Goal: Task Accomplishment & Management: Manage account settings

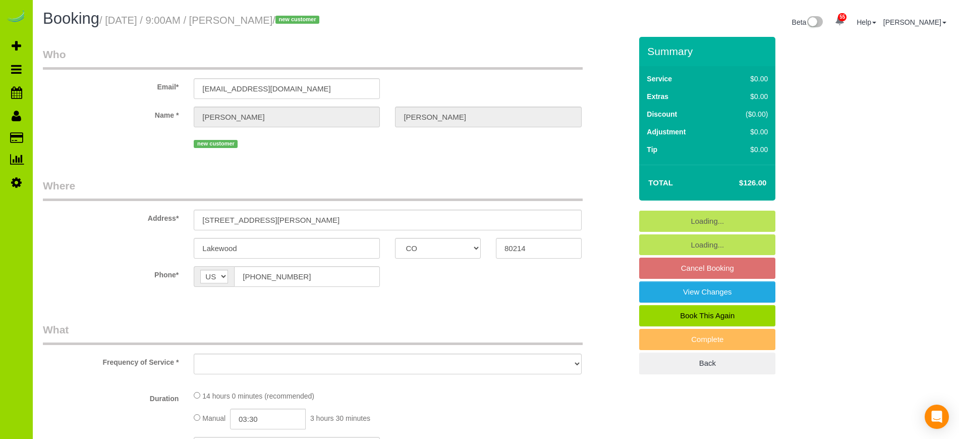
select select "CO"
select select "4"
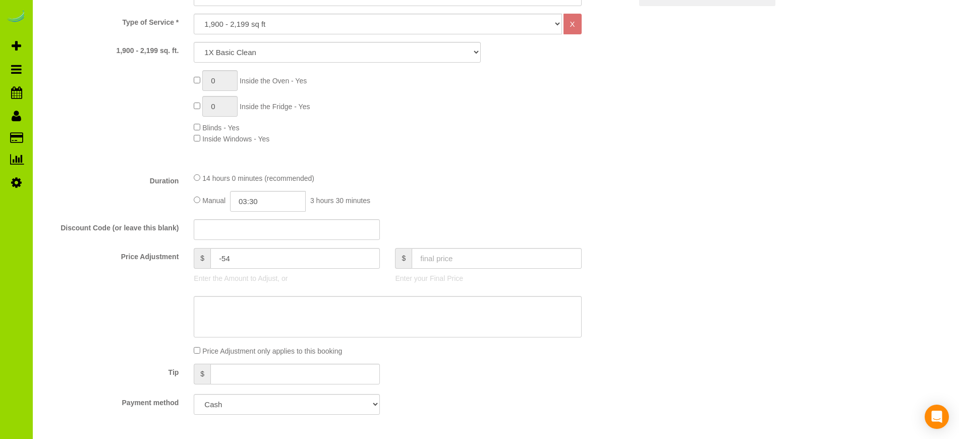
select select "object:926"
select select "spot1"
select select "number:4"
select select "number:16"
select select "object:1197"
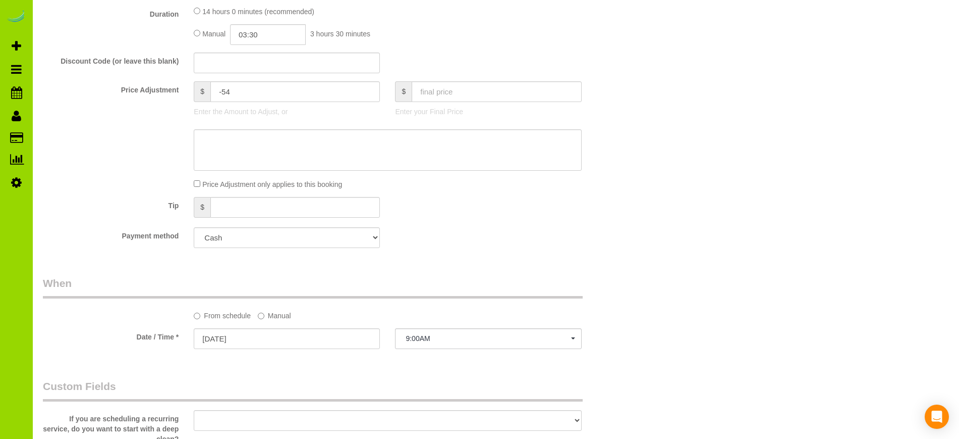
select select "4"
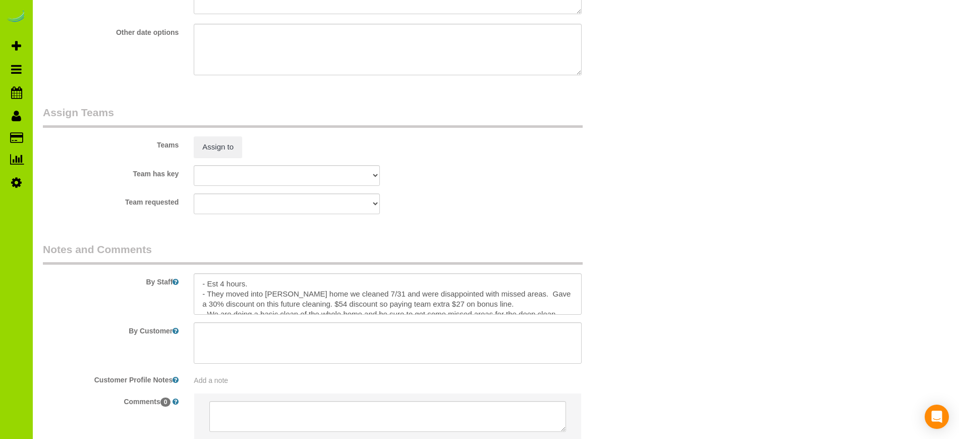
scroll to position [1355, 0]
click at [342, 303] on textarea at bounding box center [388, 292] width 388 height 41
click at [460, 299] on textarea at bounding box center [388, 292] width 388 height 41
click at [523, 304] on textarea at bounding box center [388, 292] width 388 height 41
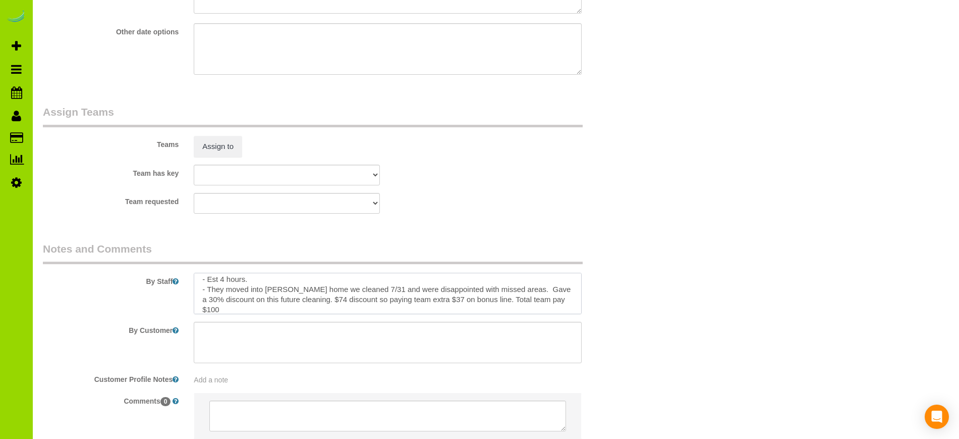
click at [222, 295] on textarea at bounding box center [388, 292] width 388 height 41
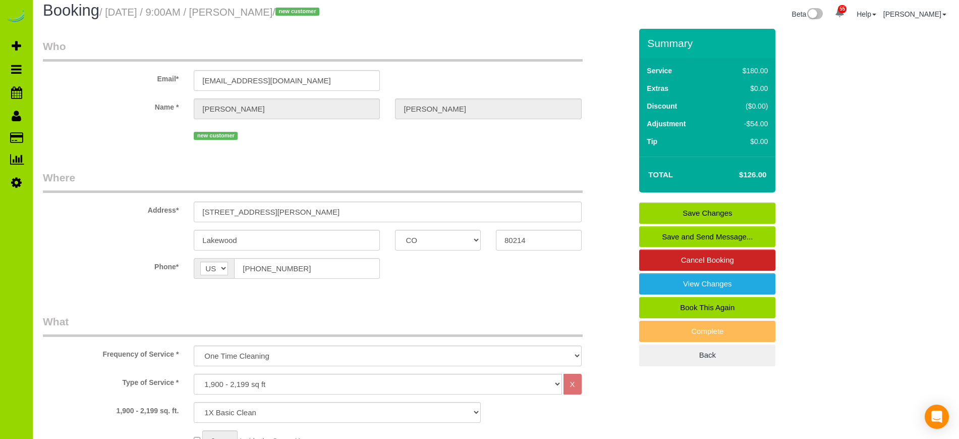
scroll to position [0, 0]
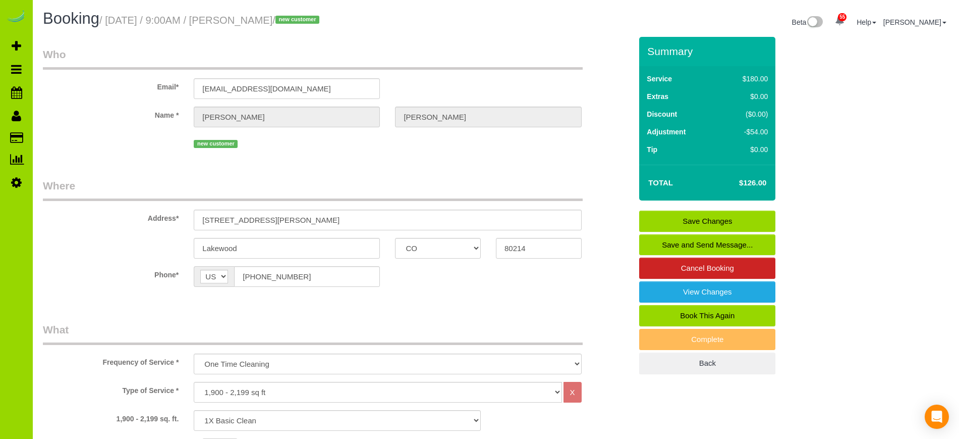
type textarea "- Est 4 hours. - They moved into [PERSON_NAME] home we cleaned 7/31 and were di…"
click at [716, 216] on link "Save Changes" at bounding box center [707, 220] width 136 height 21
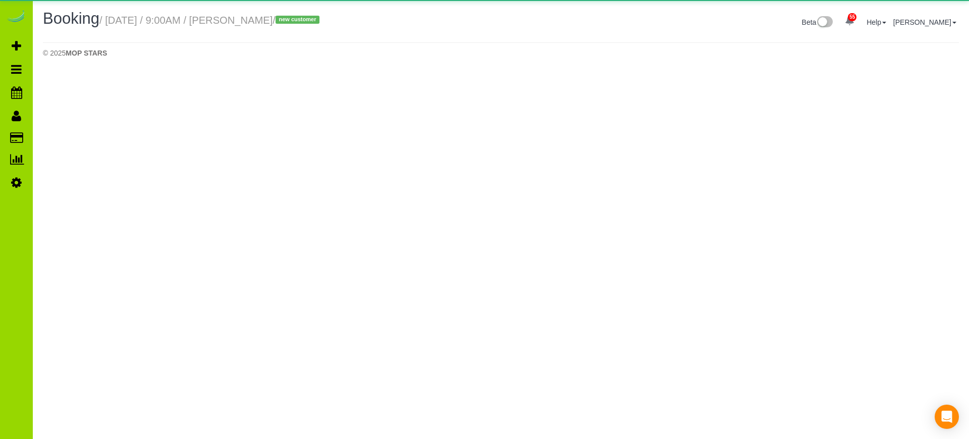
select select "CO"
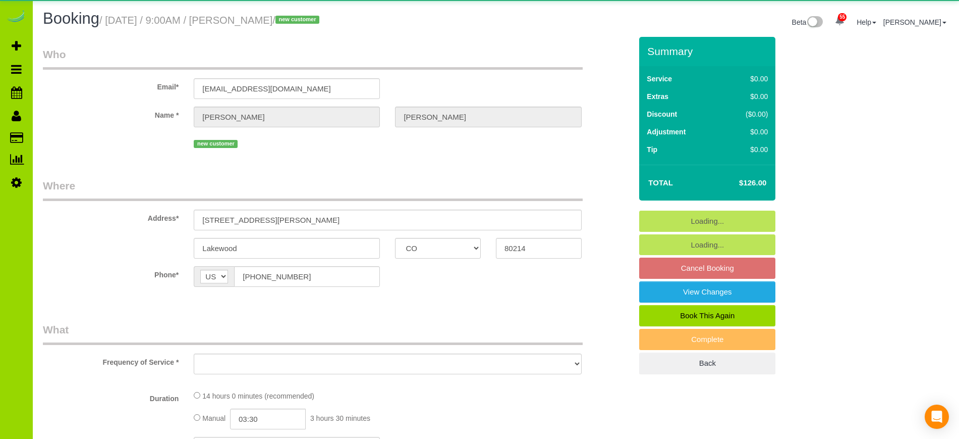
select select "spot6"
select select "number:4"
select select "number:16"
select select "object:2387"
select select "4"
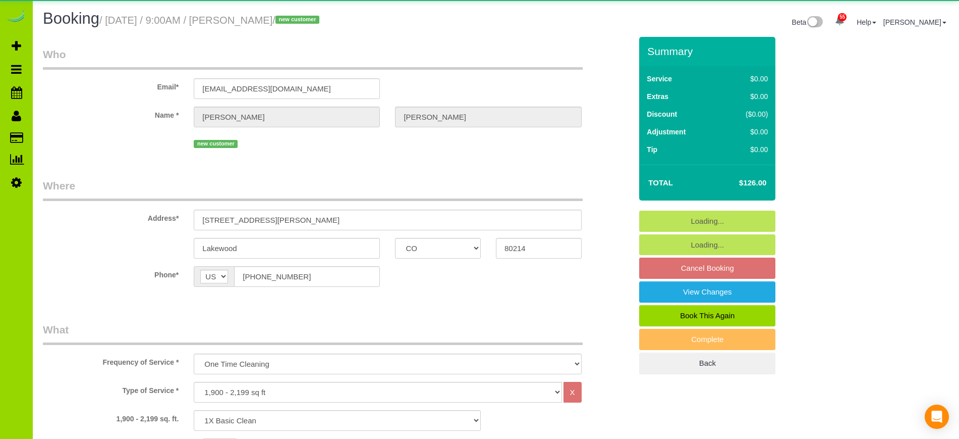
select select "4"
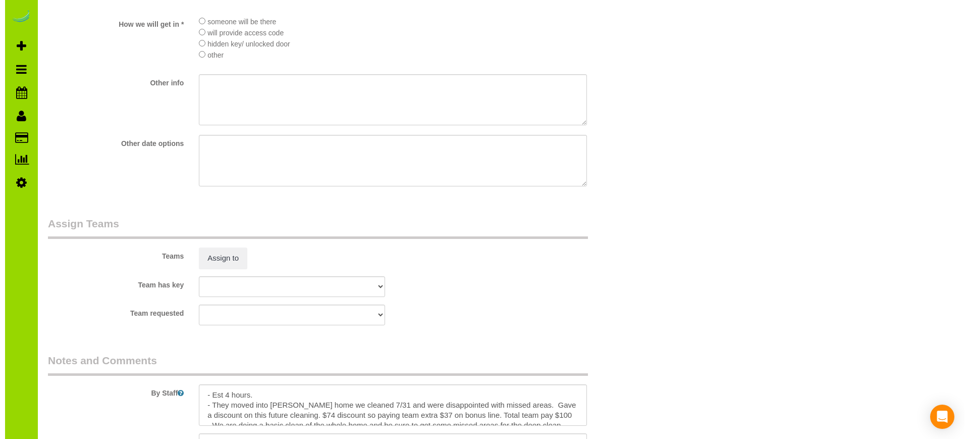
scroll to position [1247, 0]
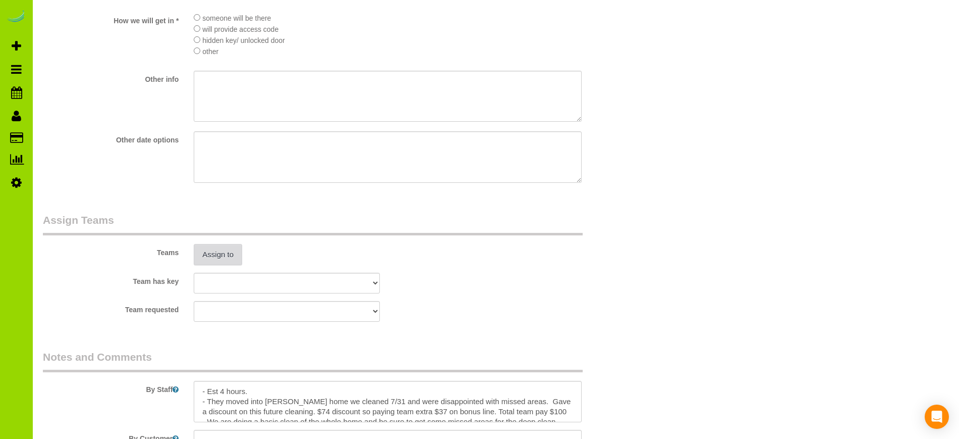
click at [230, 254] on button "Assign to" at bounding box center [218, 254] width 48 height 21
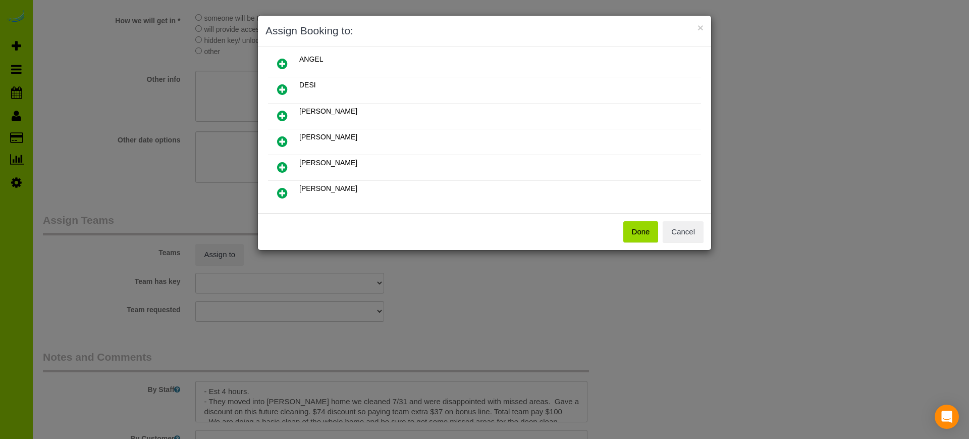
scroll to position [112, 0]
click at [281, 191] on icon at bounding box center [282, 191] width 11 height 12
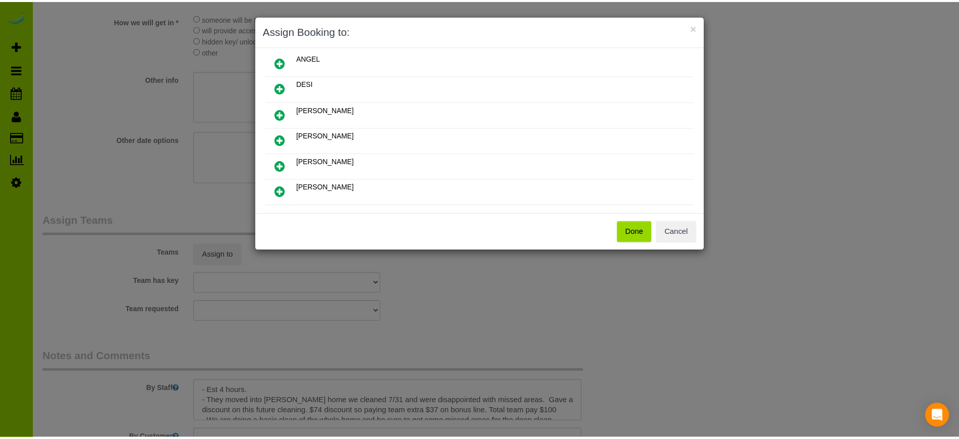
scroll to position [136, 0]
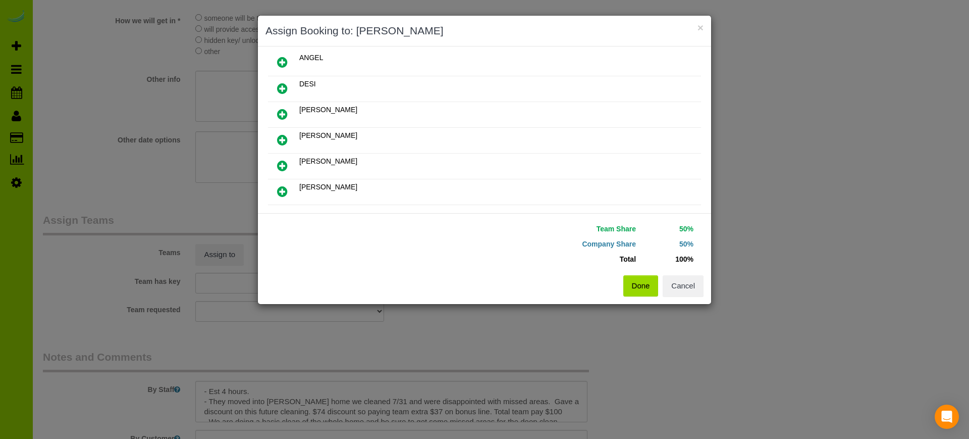
click at [633, 282] on button "Done" at bounding box center [640, 285] width 35 height 21
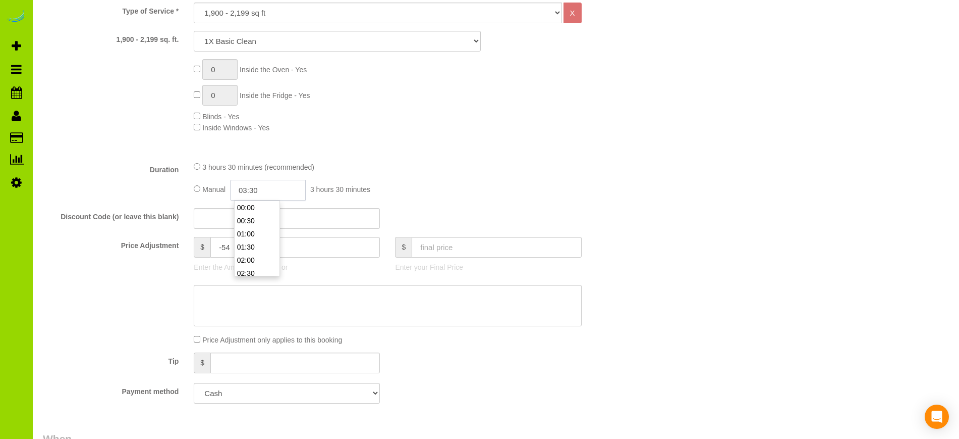
scroll to position [79, 0]
click at [252, 185] on input "03:30" at bounding box center [268, 190] width 76 height 21
type input "04:00"
click at [242, 228] on li "04:00" at bounding box center [257, 233] width 45 height 13
select select "spot11"
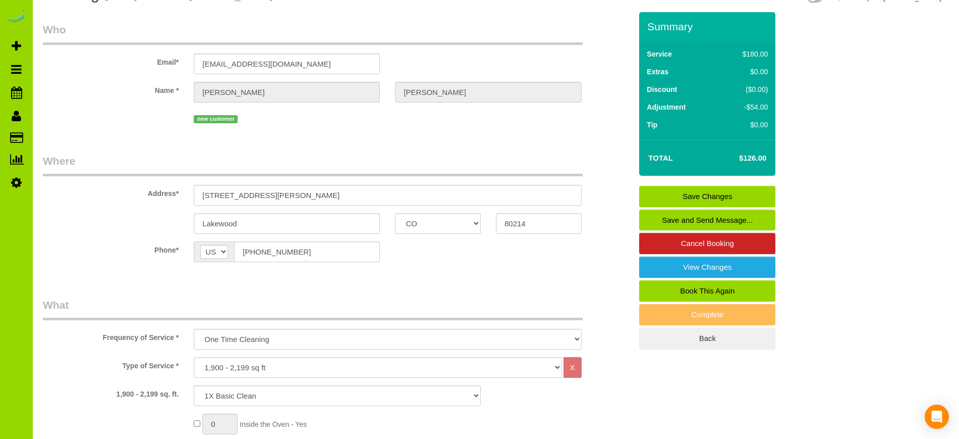
scroll to position [0, 0]
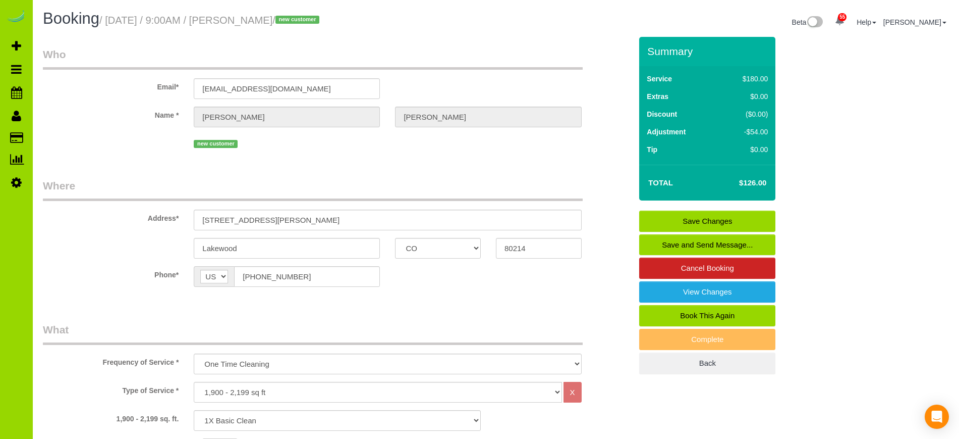
click at [679, 221] on link "Save Changes" at bounding box center [707, 220] width 136 height 21
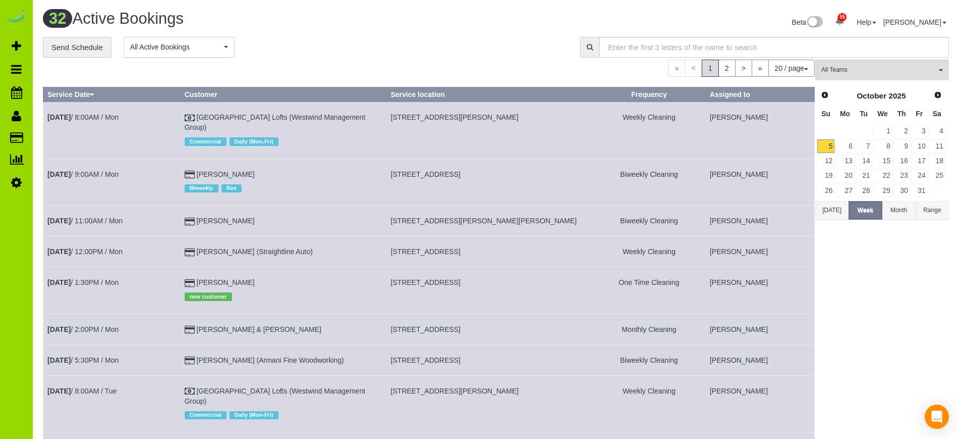
click at [399, 60] on div "« < 1 2 > » 20 / page 10 / page 20 / page 30 / page 40 / page 50 / page 100 / p…" at bounding box center [429, 68] width 772 height 17
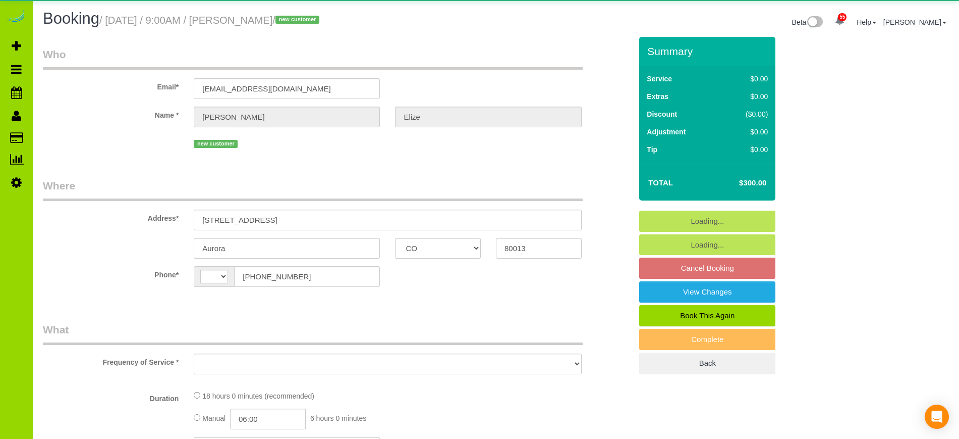
select select "CO"
select select "number:5"
select select "number:15"
select select "string:[GEOGRAPHIC_DATA]"
select select "object:1133"
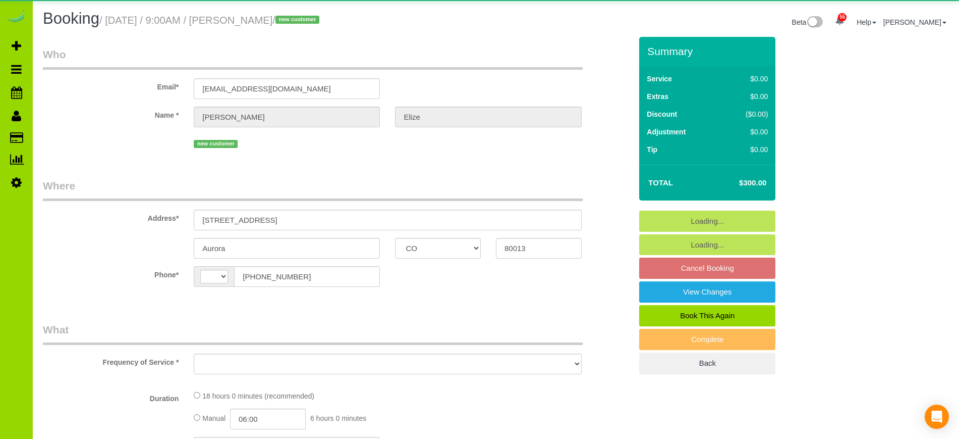
select select "3"
select select "spot1"
select select "3"
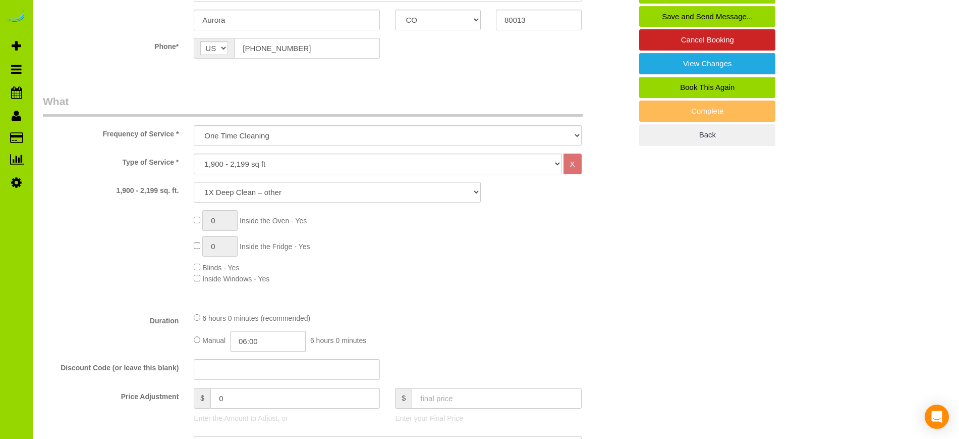
scroll to position [241, 0]
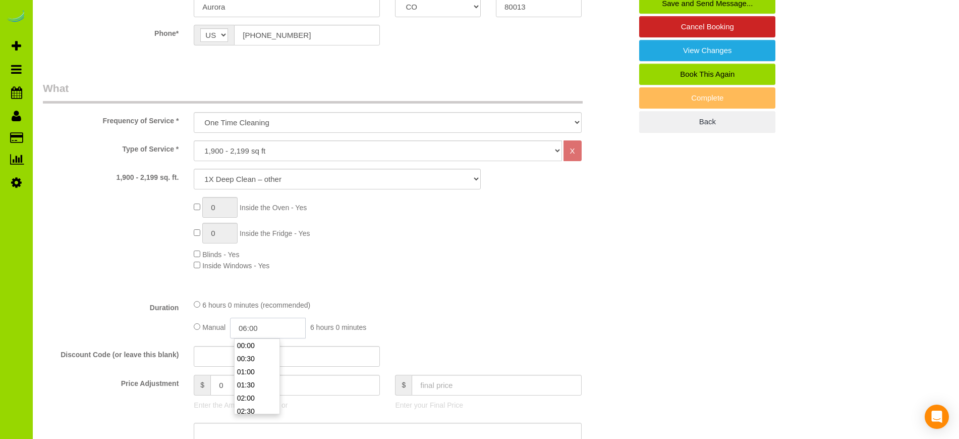
click at [260, 326] on input "06:00" at bounding box center [268, 327] width 76 height 21
type input "03:00"
click at [249, 355] on li "03:00" at bounding box center [257, 355] width 45 height 13
select select "spot6"
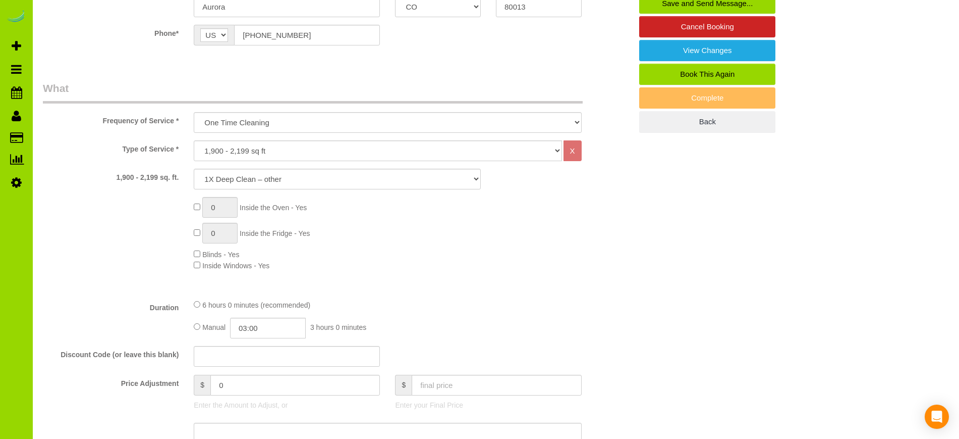
click at [444, 295] on fieldset "What Frequency of Service * One Time Cleaning Weekly Cleaning Biweekly Cleaning…" at bounding box center [337, 315] width 589 height 468
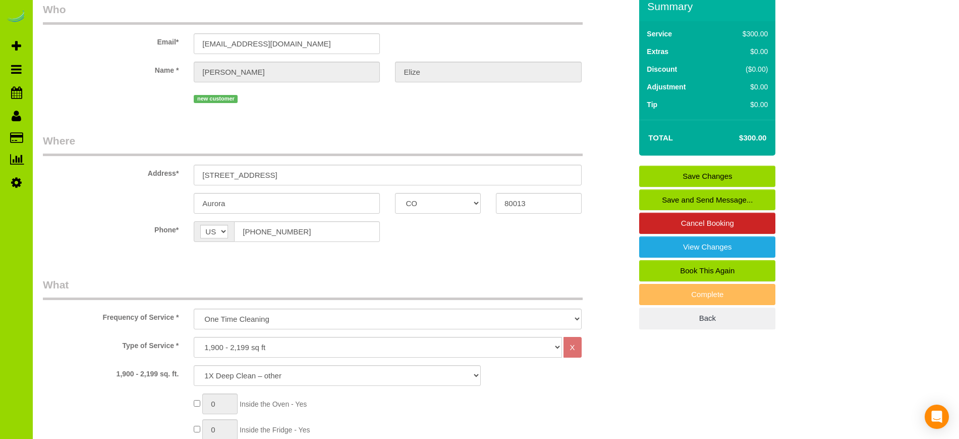
scroll to position [0, 0]
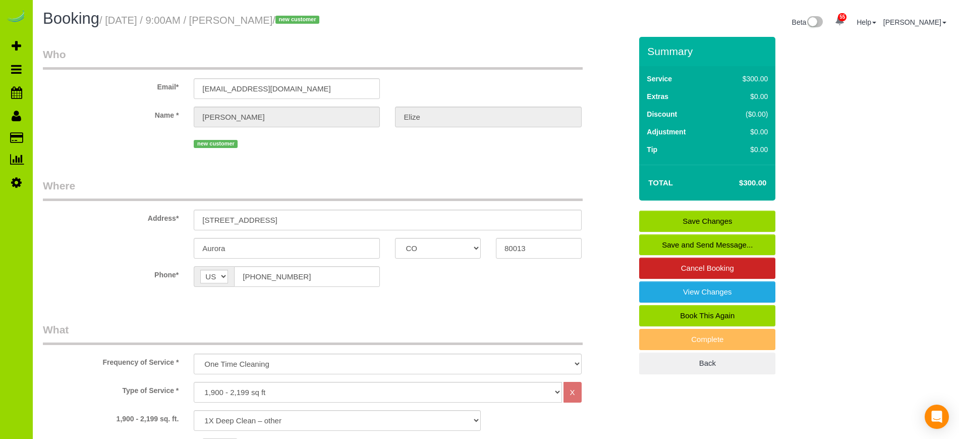
click at [750, 218] on link "Save Changes" at bounding box center [707, 220] width 136 height 21
